Goal: Transaction & Acquisition: Purchase product/service

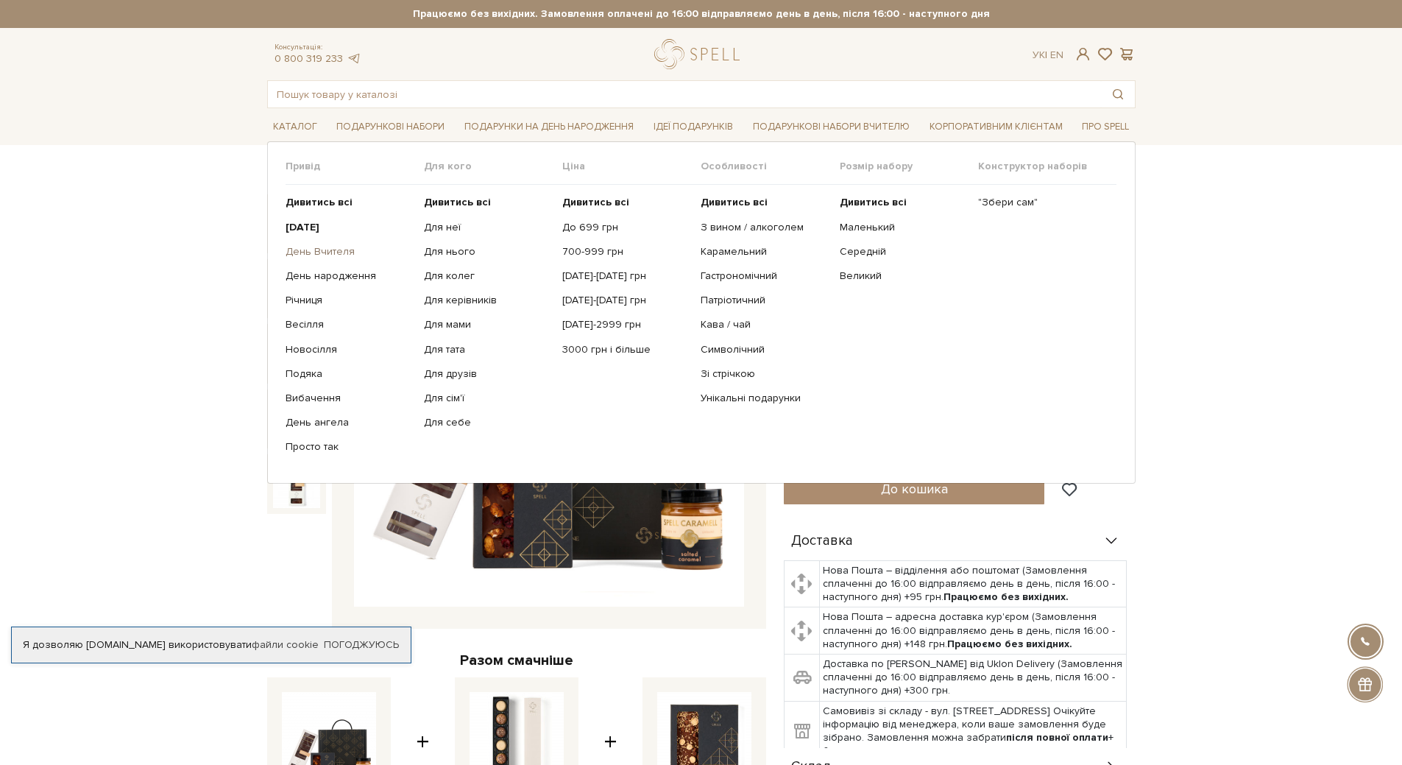
click at [325, 254] on link "День Вчителя" at bounding box center [349, 251] width 127 height 13
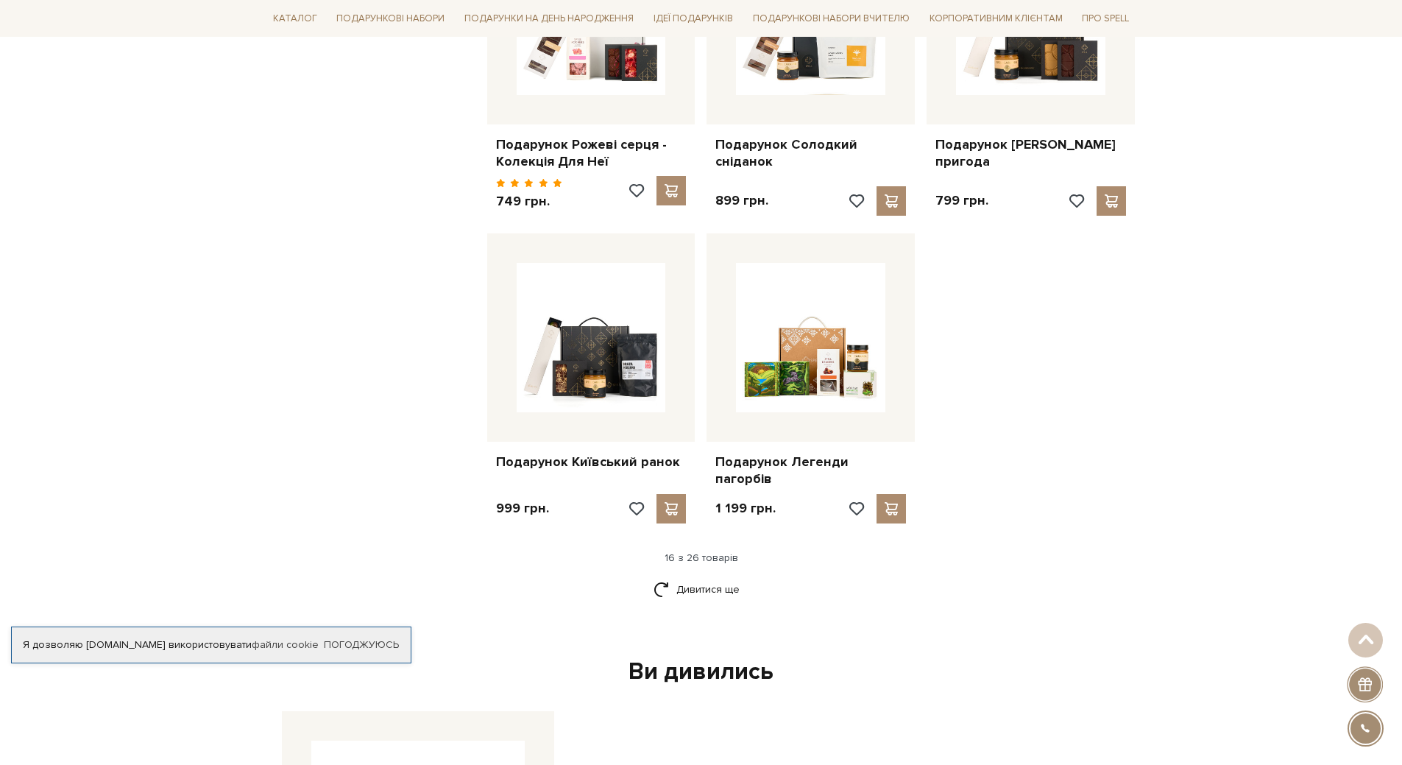
scroll to position [1619, 0]
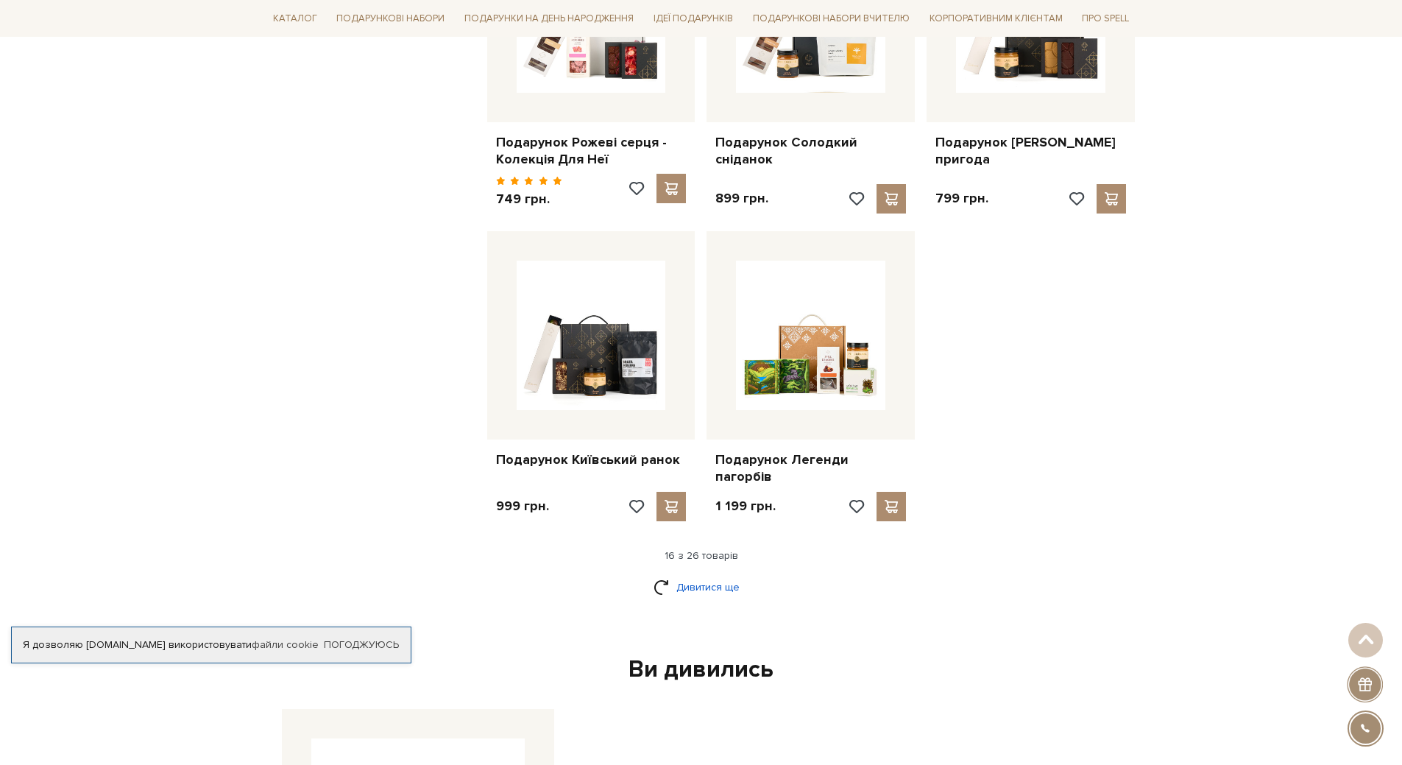
click at [707, 574] on link "Дивитися ще" at bounding box center [701, 587] width 96 height 26
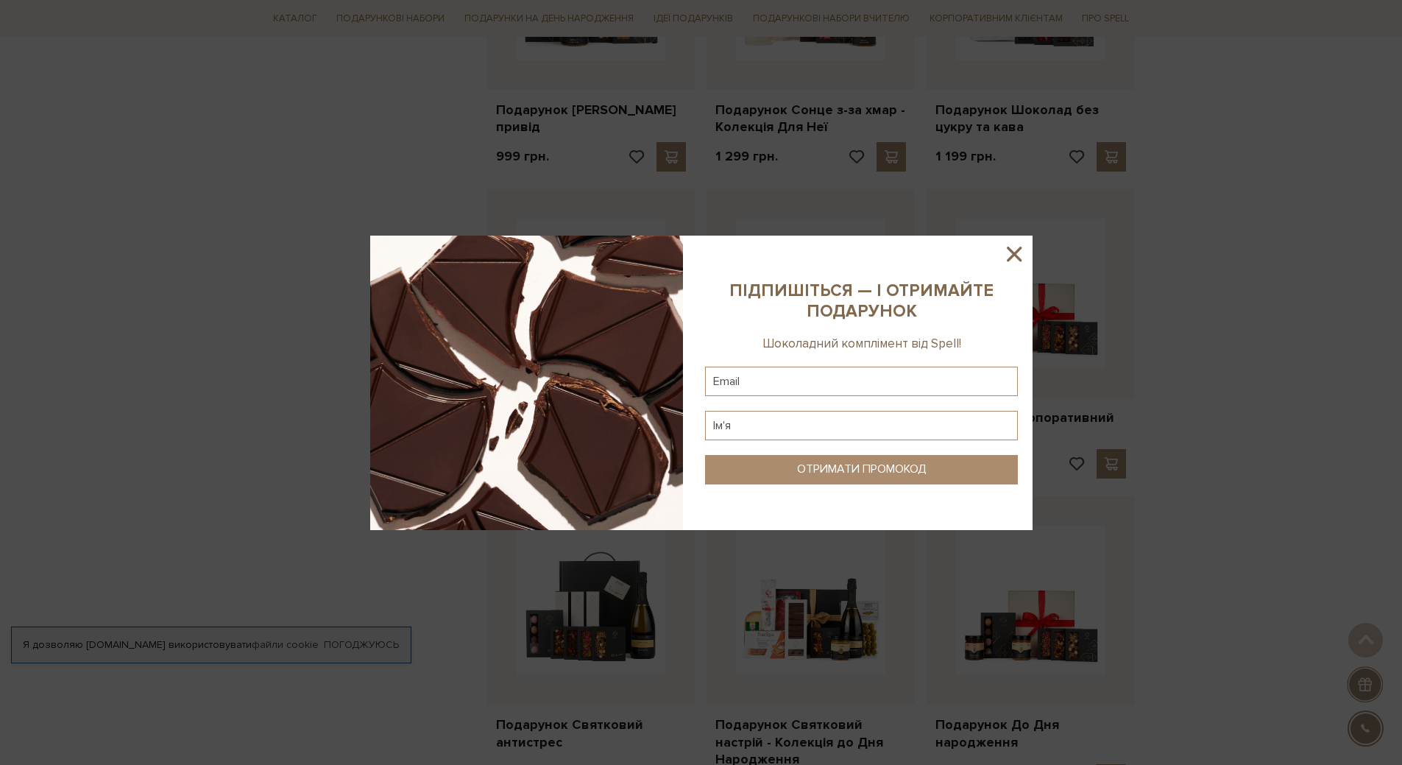
scroll to position [2502, 0]
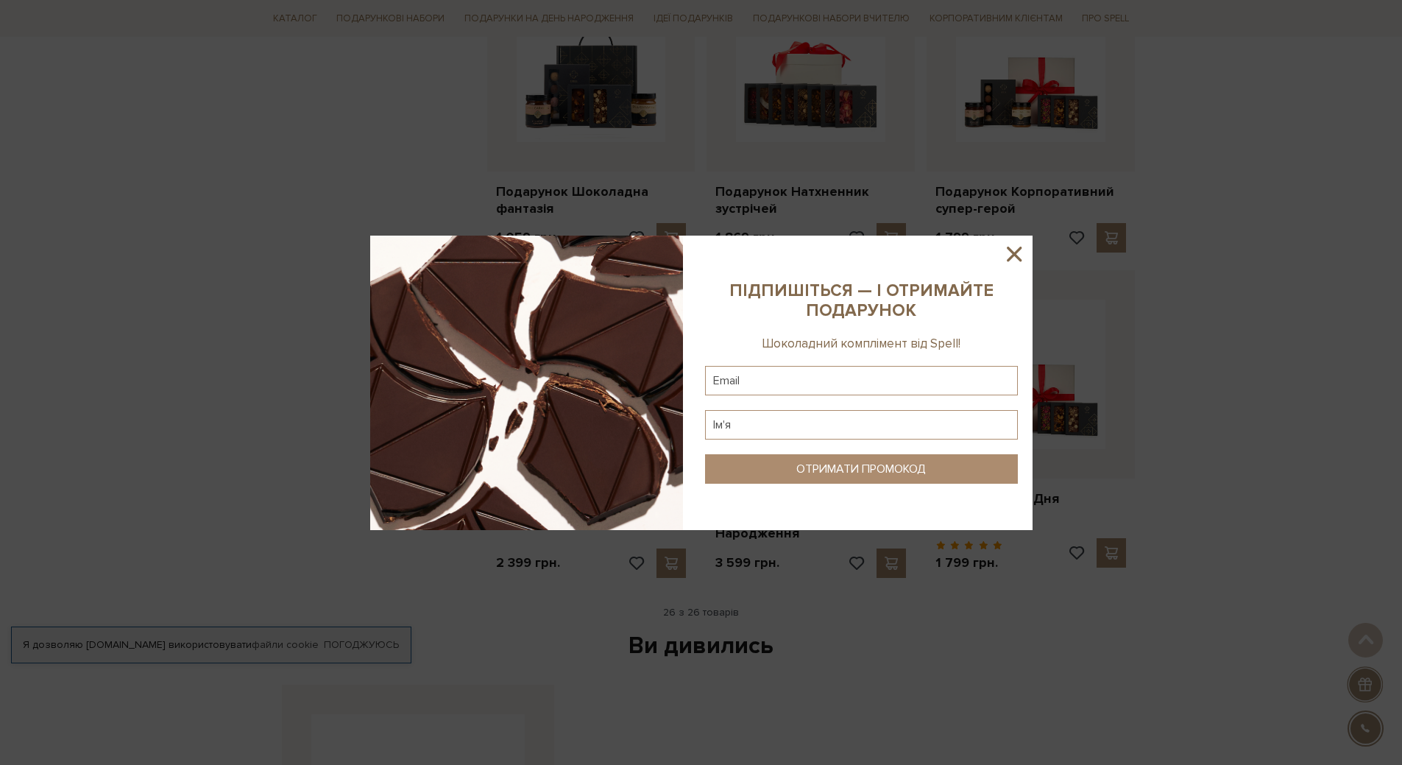
click at [1018, 255] on icon at bounding box center [1014, 253] width 25 height 25
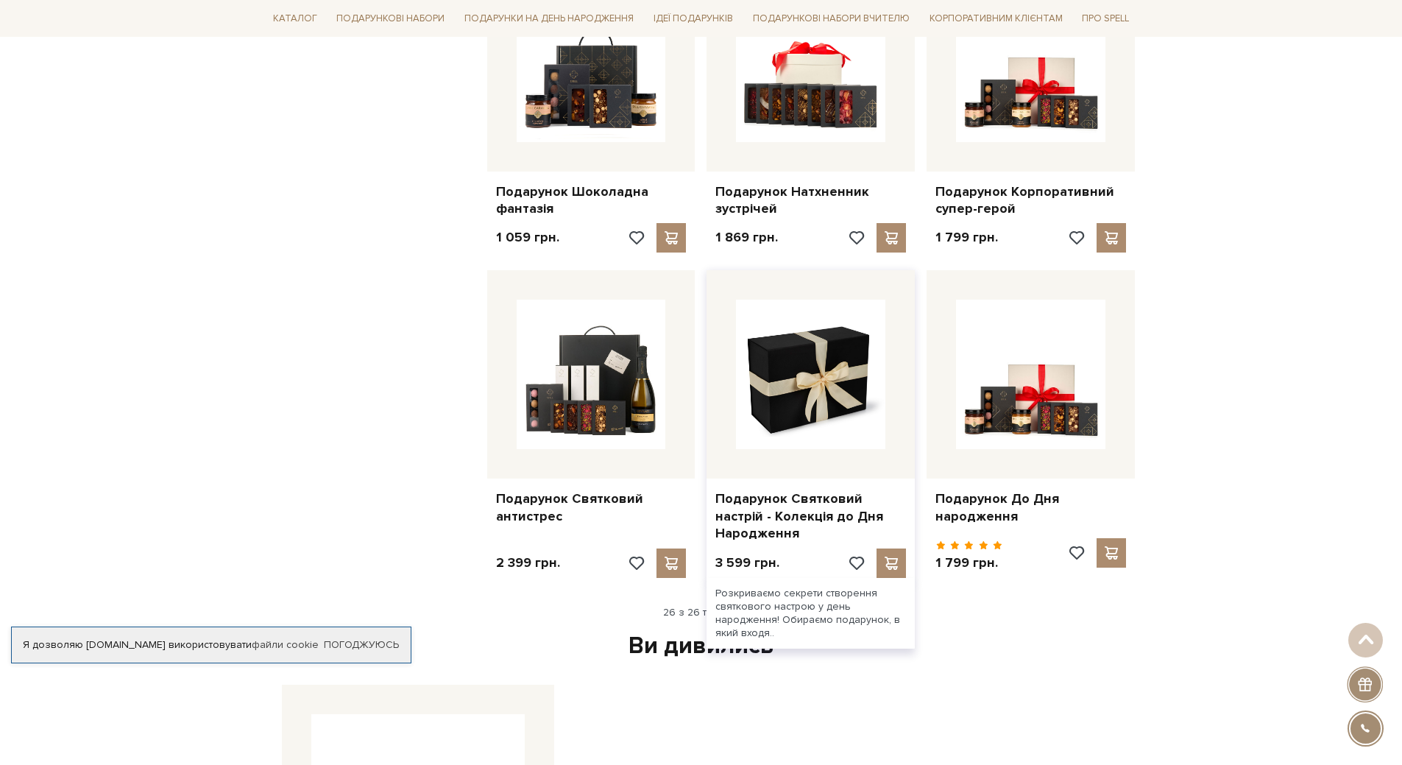
click at [827, 403] on img at bounding box center [810, 373] width 149 height 149
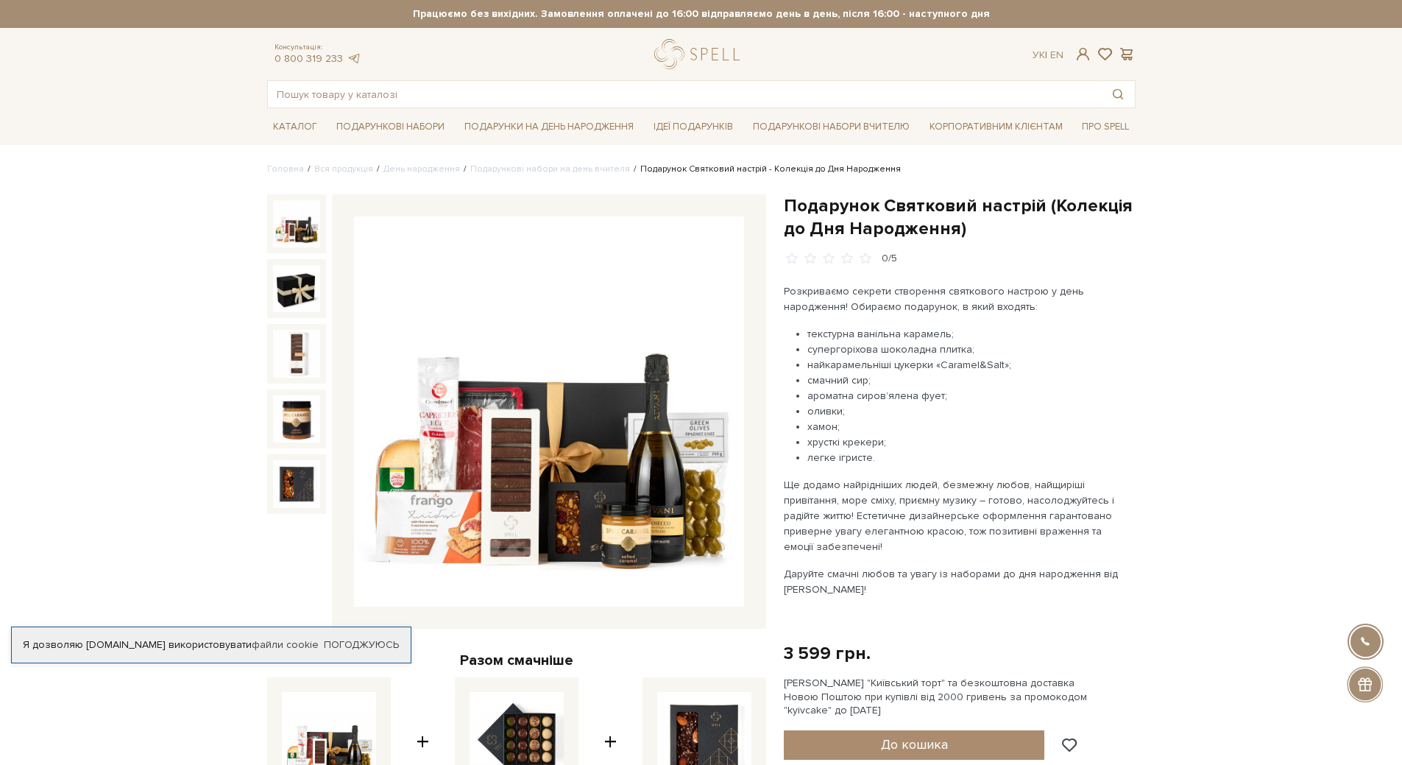
click at [565, 435] on img at bounding box center [549, 411] width 390 height 390
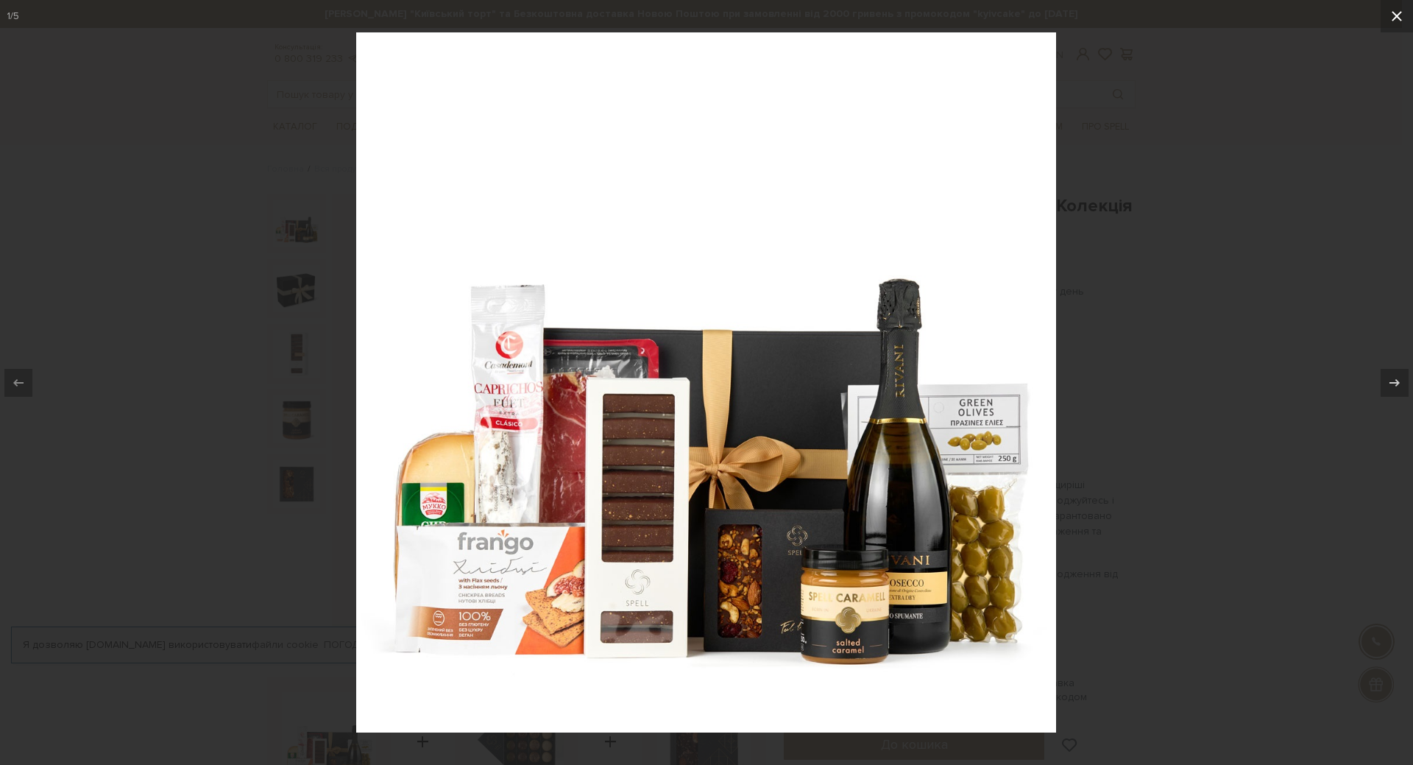
click at [1401, 14] on icon at bounding box center [1397, 16] width 18 height 18
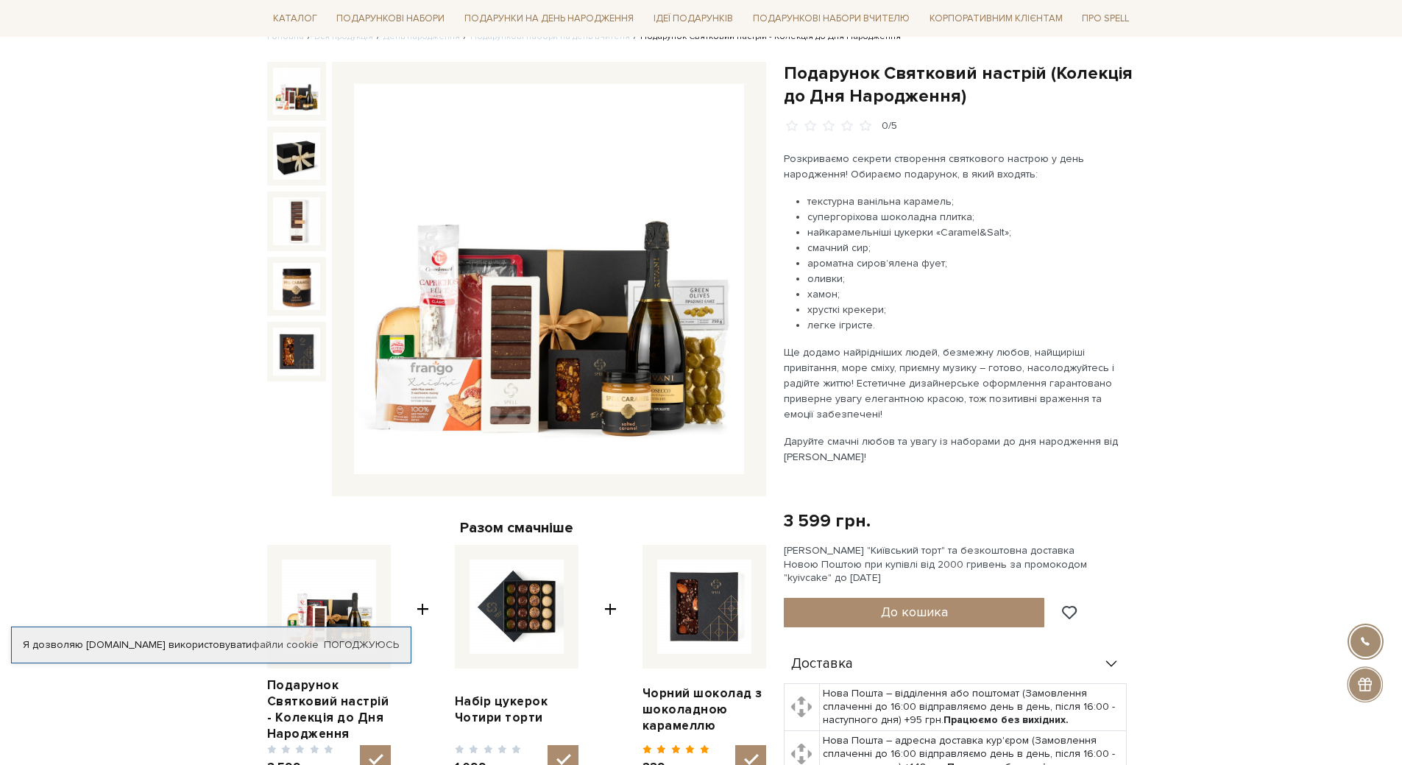
scroll to position [147, 0]
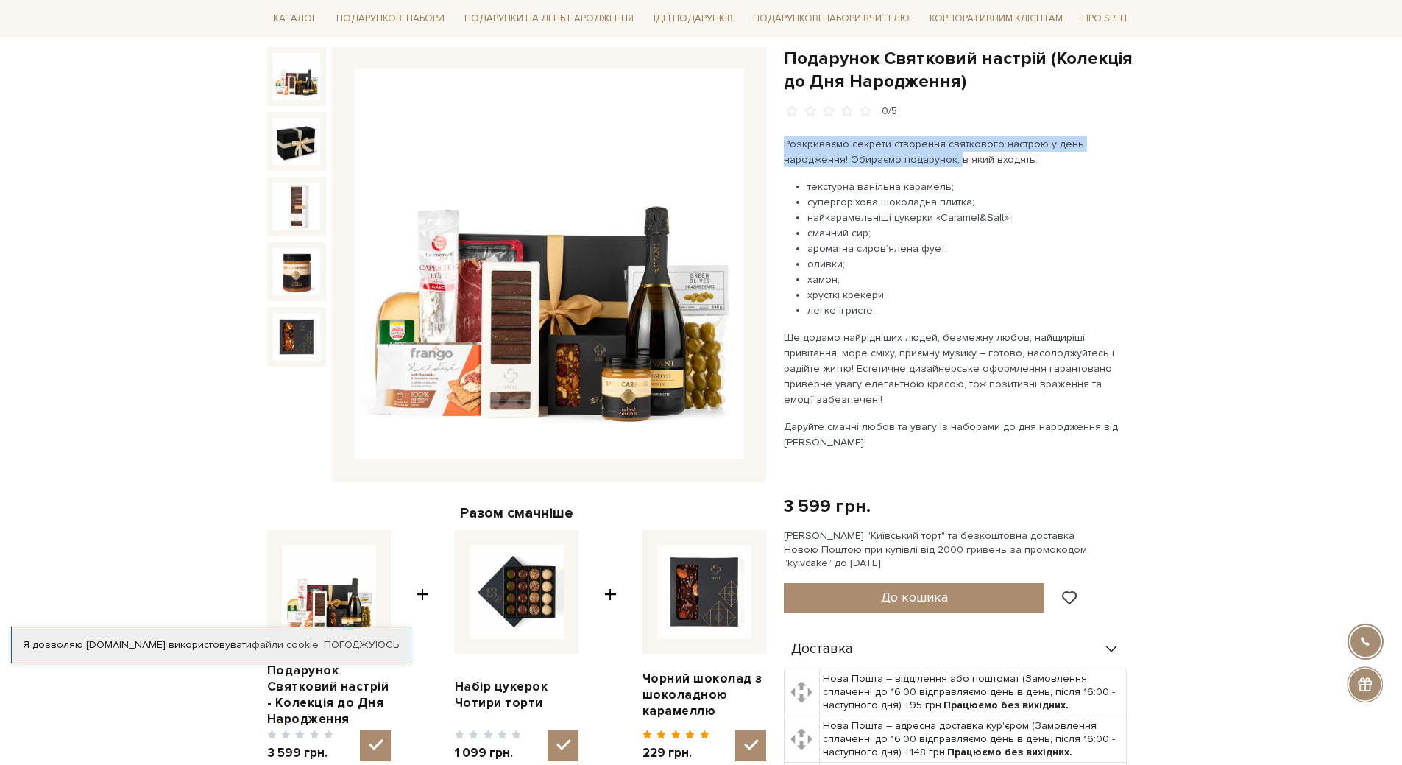
drag, startPoint x: 783, startPoint y: 140, endPoint x: 961, endPoint y: 168, distance: 180.3
click at [954, 155] on p "Розкриваємо секрети створення святкового настрою у день народження! Обираємо по…" at bounding box center [956, 151] width 345 height 31
click at [966, 182] on li "текстурна ванільна карамель;" at bounding box center [968, 186] width 322 height 15
drag, startPoint x: 784, startPoint y: 144, endPoint x: 1063, endPoint y: 152, distance: 279.7
click at [1063, 152] on p "Розкриваємо секрети створення святкового настрою у день народження! Обираємо по…" at bounding box center [956, 151] width 345 height 31
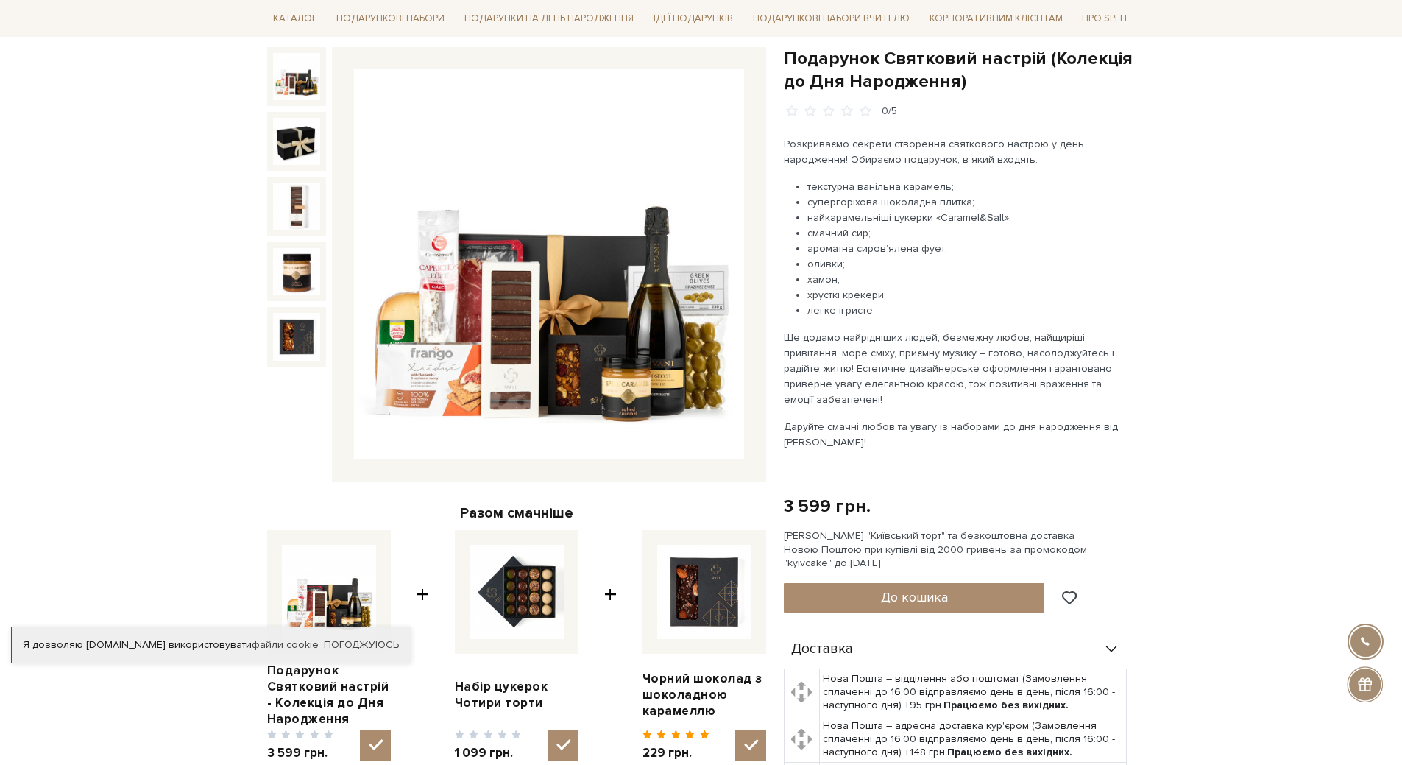
click at [963, 197] on li "супергоріхова шоколадна плитка;" at bounding box center [968, 201] width 322 height 15
drag, startPoint x: 793, startPoint y: 185, endPoint x: 912, endPoint y: 311, distance: 173.8
click at [912, 311] on ul "текстурна ванільна карамель; супергоріхова шоколадна плитка; найкарамельніші цу…" at bounding box center [956, 248] width 345 height 139
copy ul "текстурна ванільна карамель; супергоріхова шоколадна плитка; найкарамельніші цу…"
drag, startPoint x: 784, startPoint y: 508, endPoint x: 896, endPoint y: 511, distance: 112.6
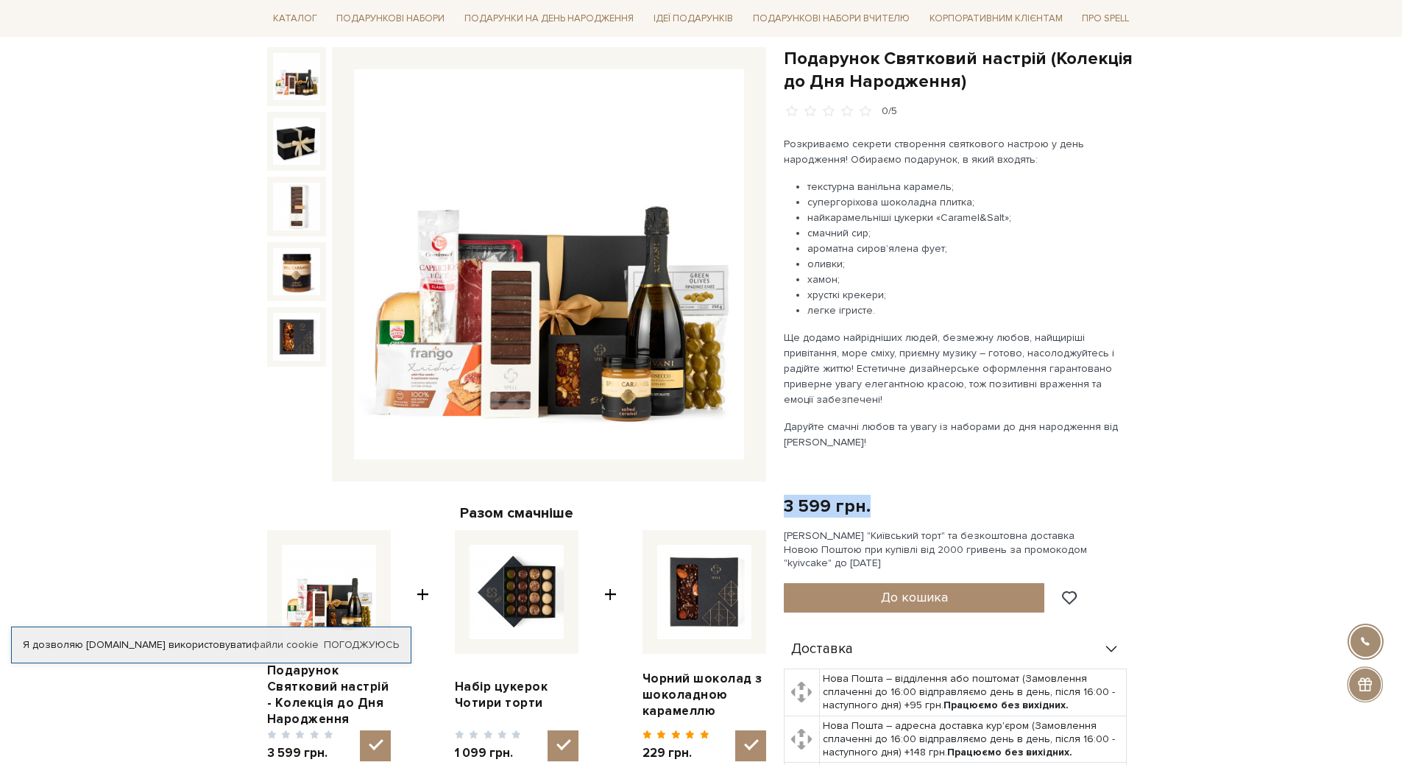
click at [896, 511] on div "3 599 грн. Оплата частинами:" at bounding box center [960, 505] width 352 height 23
copy div "3 599 грн."
